Goal: Complete application form

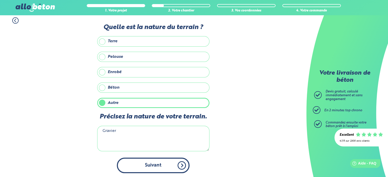
click at [156, 166] on button "Suivant" at bounding box center [153, 166] width 73 height 16
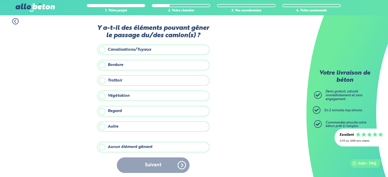
click at [100, 147] on label "Aucun élément gênant" at bounding box center [153, 147] width 112 height 10
click at [0, 0] on input "Aucun élément gênant" at bounding box center [0, 0] width 0 height 0
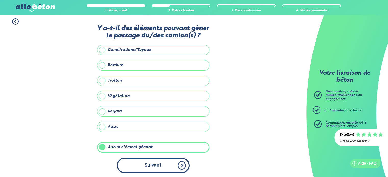
click at [156, 165] on button "Suivant" at bounding box center [153, 166] width 73 height 16
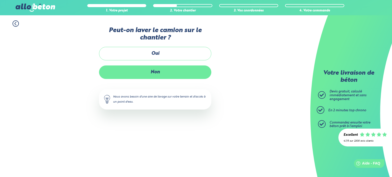
click at [158, 73] on label "Non" at bounding box center [155, 73] width 112 height 14
click at [0, 0] on input "Non" at bounding box center [0, 0] width 0 height 0
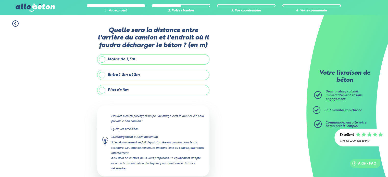
click at [102, 91] on label "Plus de 3m" at bounding box center [153, 90] width 112 height 10
click at [0, 0] on input "Plus de 3m" at bounding box center [0, 0] width 0 height 0
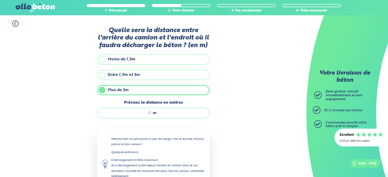
click at [151, 113] on input "Précisez la distance en mètres" at bounding box center [127, 113] width 49 height 5
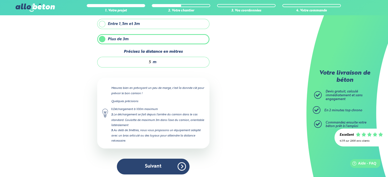
scroll to position [52, 0]
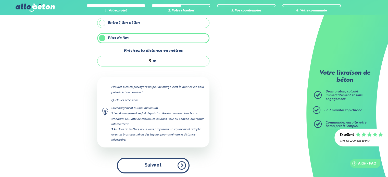
type input "5"
click at [159, 165] on button "Suivant" at bounding box center [153, 166] width 73 height 16
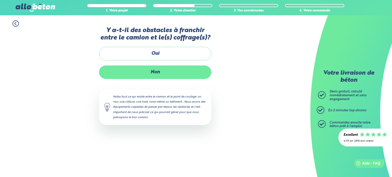
click at [158, 73] on label "Non" at bounding box center [155, 73] width 112 height 14
click at [0, 0] on input "Non" at bounding box center [0, 0] width 0 height 0
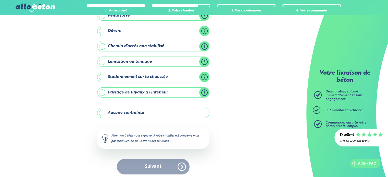
scroll to position [58, 0]
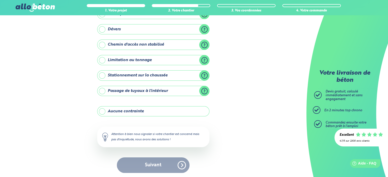
click at [100, 112] on label "Aucune contrainte" at bounding box center [153, 111] width 112 height 10
click at [0, 0] on input "Aucune contrainte" at bounding box center [0, 0] width 0 height 0
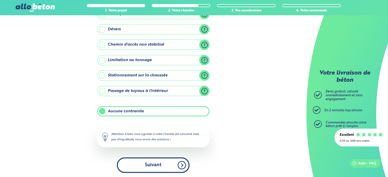
click at [152, 165] on button "Suivant" at bounding box center [153, 166] width 73 height 16
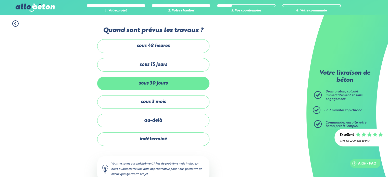
click at [162, 84] on label "sous 30 jours" at bounding box center [153, 84] width 112 height 14
click at [0, 0] on input "sous 30 jours" at bounding box center [0, 0] width 0 height 0
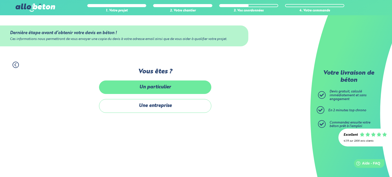
click at [162, 88] on label "Un particulier" at bounding box center [155, 88] width 112 height 14
click at [0, 0] on input "Un particulier" at bounding box center [0, 0] width 0 height 0
